Goal: Navigation & Orientation: Find specific page/section

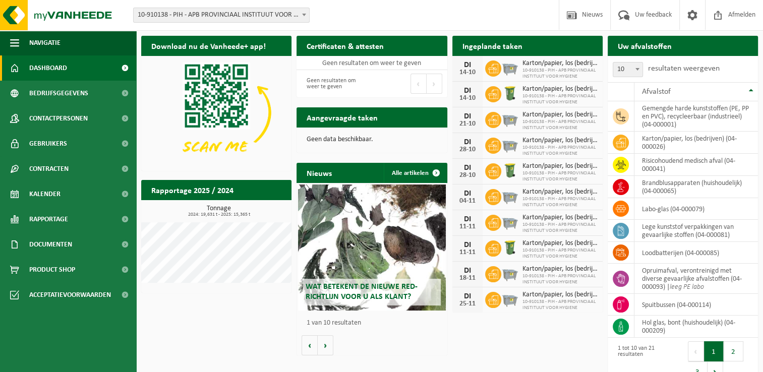
drag, startPoint x: 198, startPoint y: 320, endPoint x: 208, endPoint y: 320, distance: 10.1
click at [198, 320] on div "Download nu de Vanheede+ app! Verberg Certificaten & attesten Bekijk uw certifi…" at bounding box center [450, 210] width 622 height 358
